Goal: Task Accomplishment & Management: Use online tool/utility

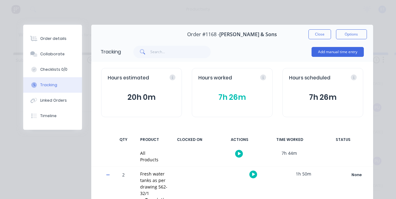
click at [241, 155] on icon "button" at bounding box center [239, 154] width 3 height 4
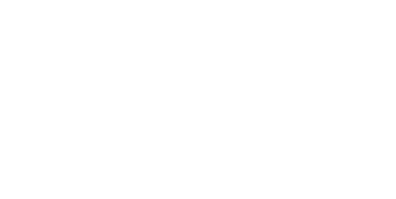
scroll to position [336, 0]
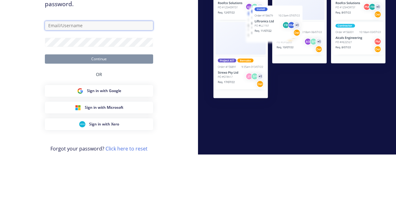
type input "[EMAIL_ADDRESS][DOMAIN_NAME]"
click at [45, 99] on button "Continue" at bounding box center [99, 103] width 108 height 9
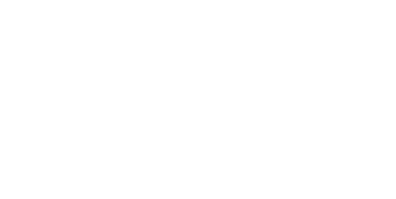
scroll to position [284, 0]
click at [57, 86] on div "Tracking" at bounding box center [48, 85] width 17 height 6
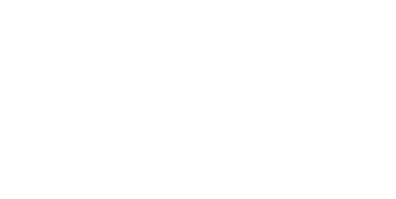
click at [196, 97] on button "Clock On" at bounding box center [179, 98] width 34 height 10
